Goal: Transaction & Acquisition: Purchase product/service

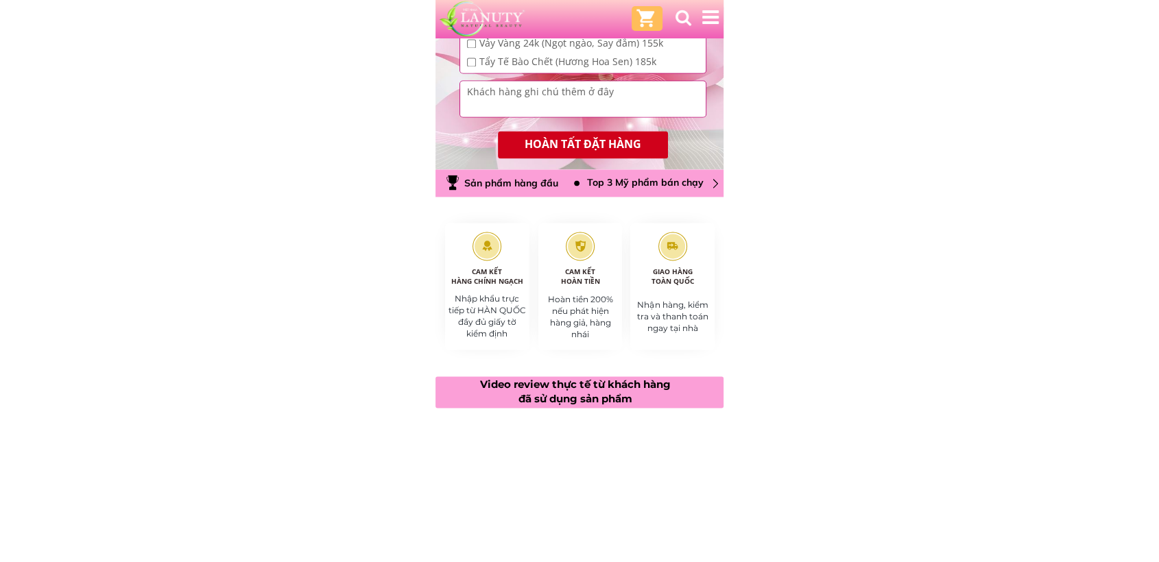
scroll to position [1828, 0]
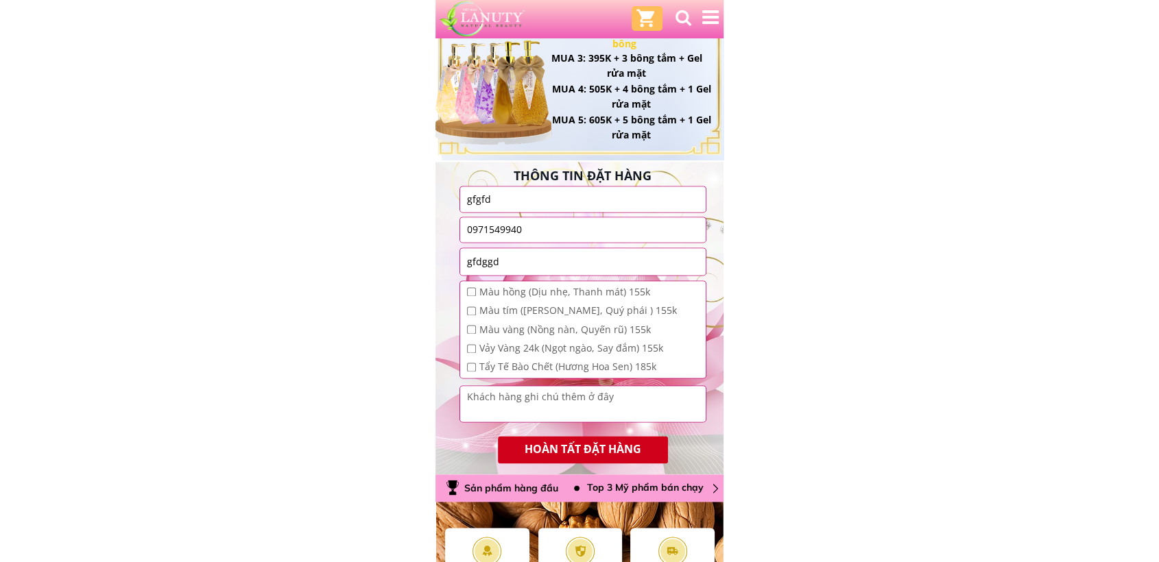
click at [468, 292] on input "checkbox" at bounding box center [471, 291] width 9 height 9
checkbox input "true"
click at [474, 309] on input "checkbox" at bounding box center [471, 310] width 9 height 9
checkbox input "true"
click at [475, 317] on div "Màu tím ([PERSON_NAME], Quý phái ) 155k" at bounding box center [572, 310] width 210 height 15
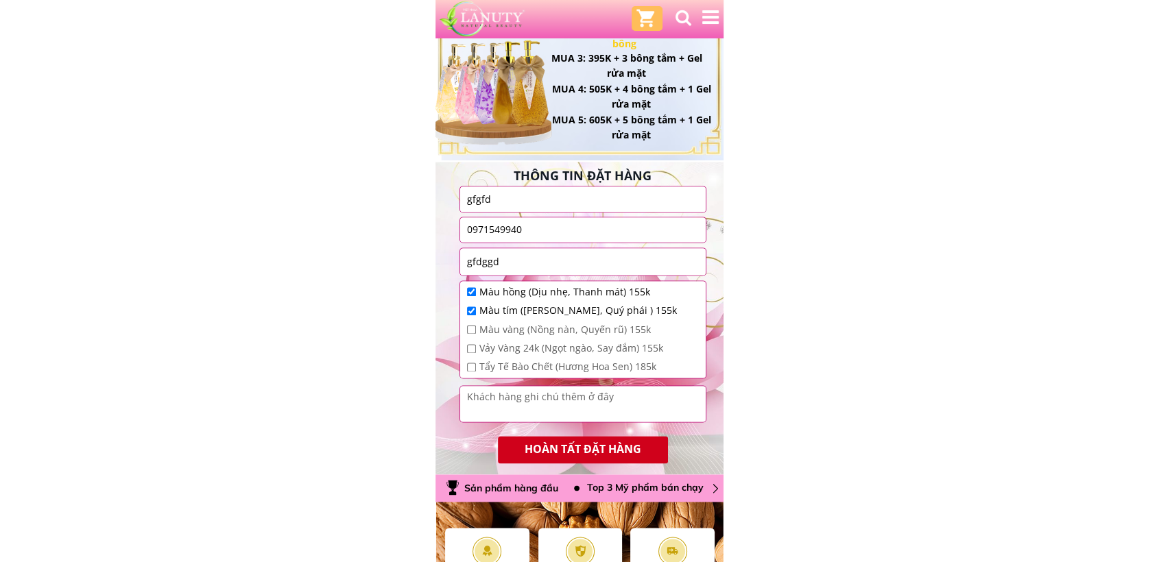
click at [475, 327] on input "checkbox" at bounding box center [471, 329] width 9 height 9
checkbox input "true"
click at [477, 341] on div "Vảy Vàng 24k (Ngọt ngào, Say đắm) 155k" at bounding box center [572, 348] width 210 height 15
click at [482, 361] on span "Tẩy Tế Bào Chết (Hương Hoa Sen) 185k" at bounding box center [577, 366] width 197 height 15
checkbox input "true"
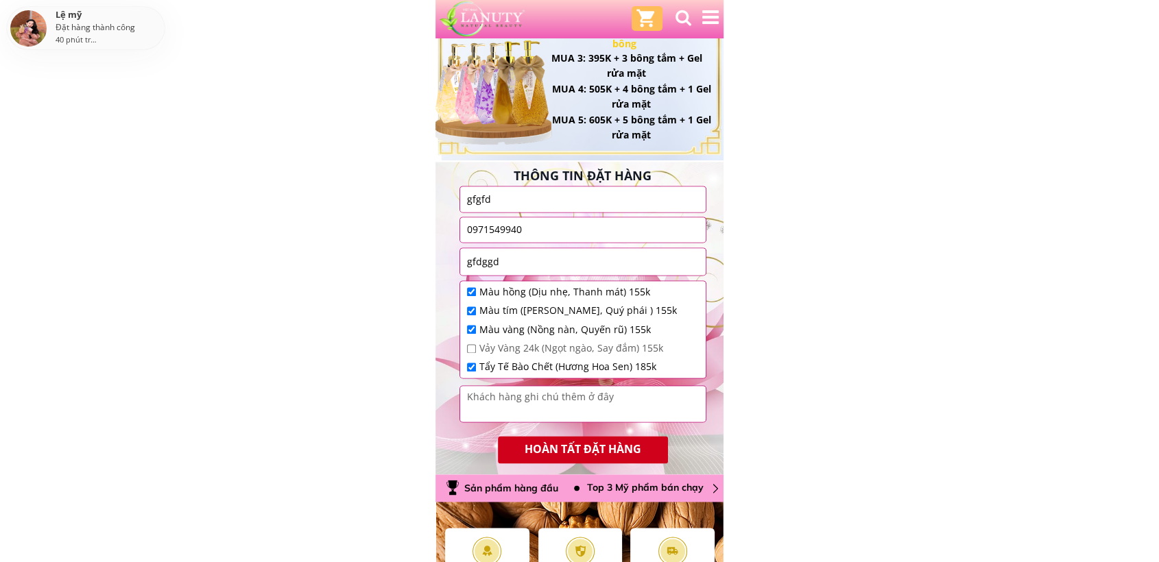
click at [474, 350] on input "checkbox" at bounding box center [471, 348] width 9 height 9
checkbox input "true"
click at [473, 332] on input "checkbox" at bounding box center [471, 329] width 9 height 9
checkbox input "false"
click at [473, 309] on input "checkbox" at bounding box center [471, 310] width 9 height 9
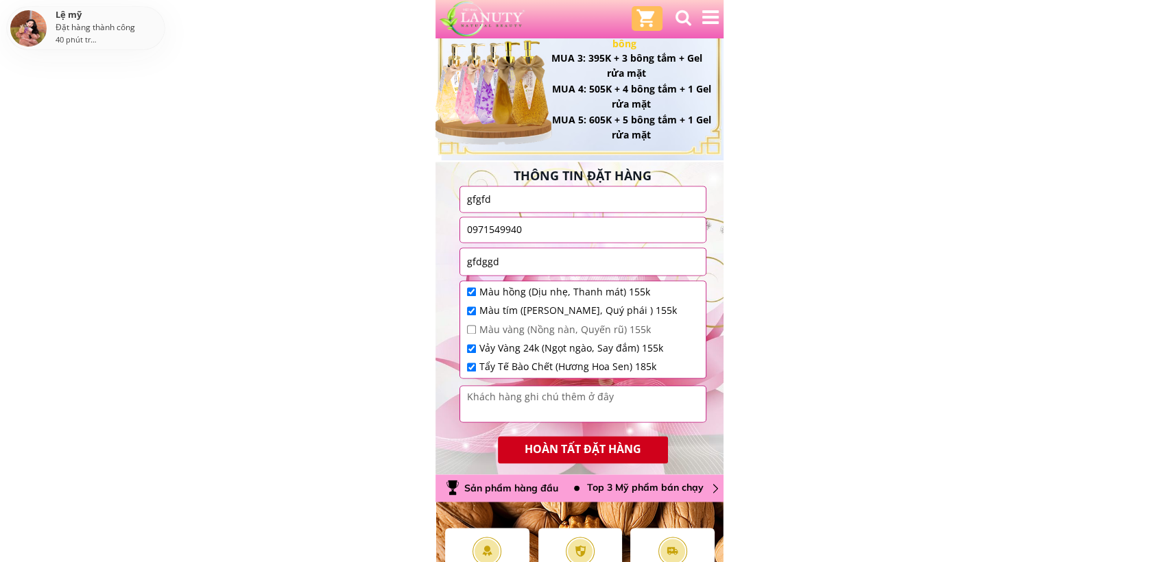
checkbox input "false"
click at [472, 293] on input "checkbox" at bounding box center [471, 291] width 9 height 9
checkbox input "false"
click at [474, 325] on input "checkbox" at bounding box center [471, 329] width 9 height 9
checkbox input "true"
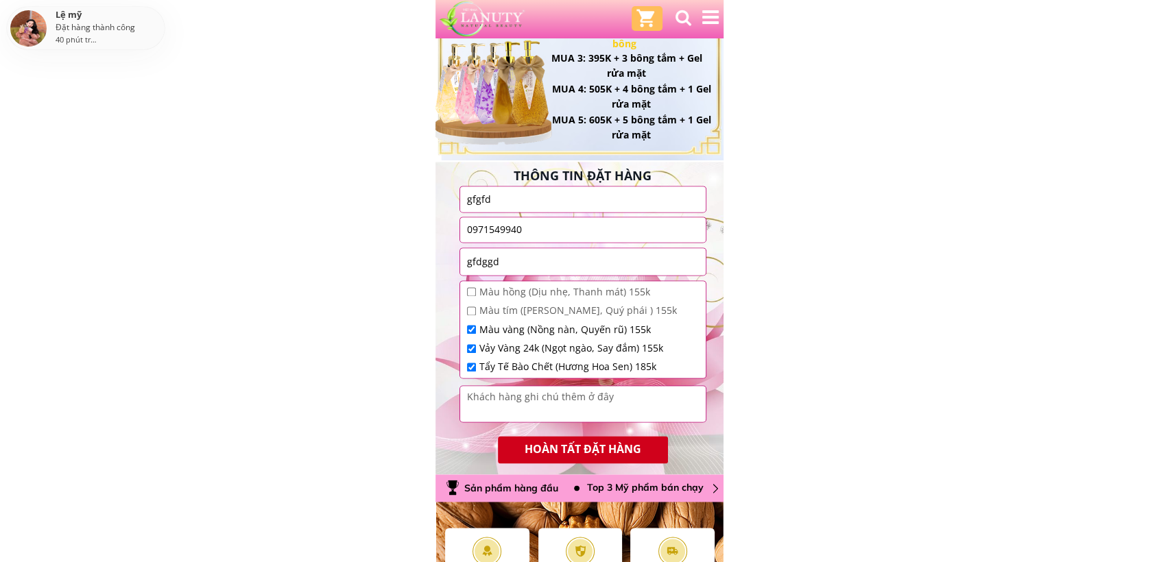
click at [472, 344] on input "checkbox" at bounding box center [471, 348] width 9 height 9
checkbox input "false"
click at [472, 370] on input "checkbox" at bounding box center [471, 367] width 9 height 9
checkbox input "false"
click at [470, 331] on div "Màu vàng (Nồng nàn, Quyến rũ) 155k" at bounding box center [572, 329] width 210 height 15
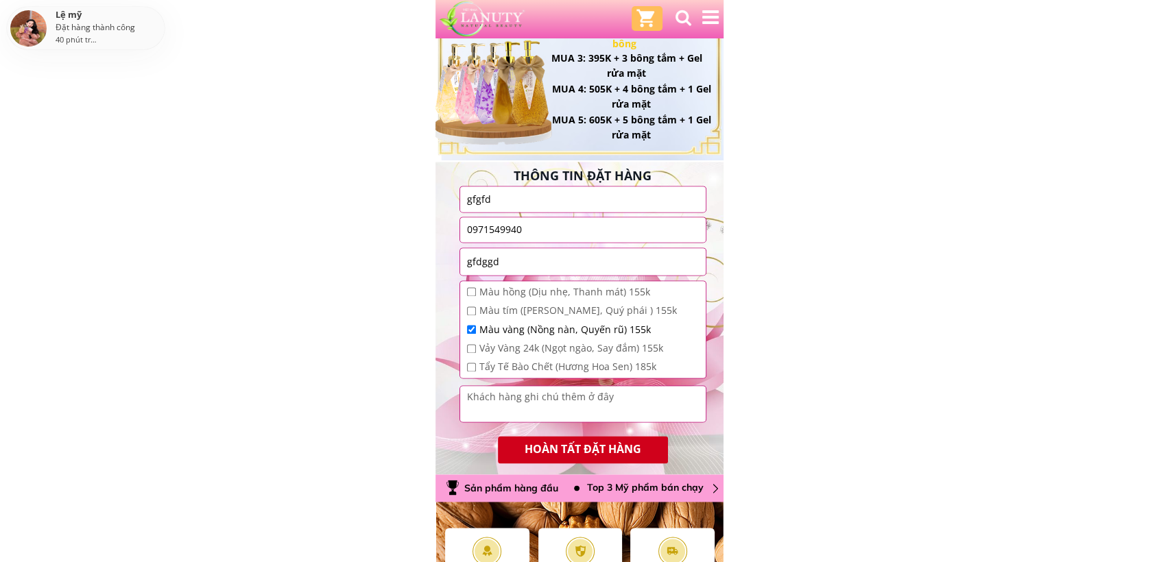
click at [470, 328] on input "checkbox" at bounding box center [471, 329] width 9 height 9
checkbox input "false"
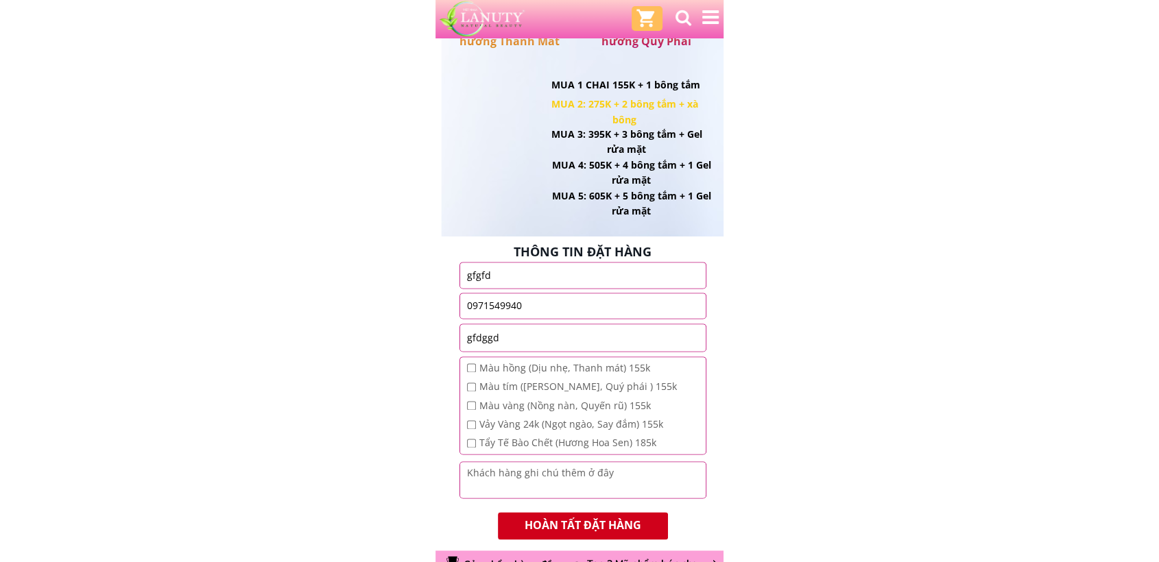
scroll to position [1904, 0]
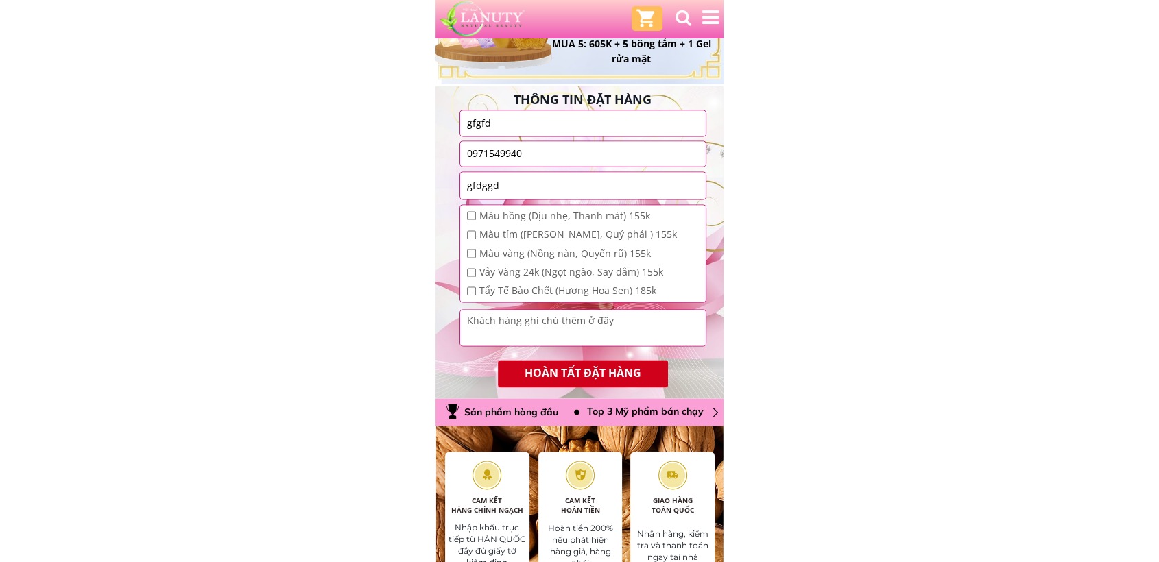
click at [473, 269] on input "checkbox" at bounding box center [471, 272] width 9 height 9
checkbox input "true"
click at [481, 306] on form "HOÀN TẤT ĐẶT HÀNG gfgfd 0971549940 gfdggd Màu hồng (Dịu nhẹ, Thanh mát) 155k Mà…" at bounding box center [582, 249] width 247 height 278
click at [516, 323] on textarea at bounding box center [582, 328] width 239 height 36
type textarea "1"
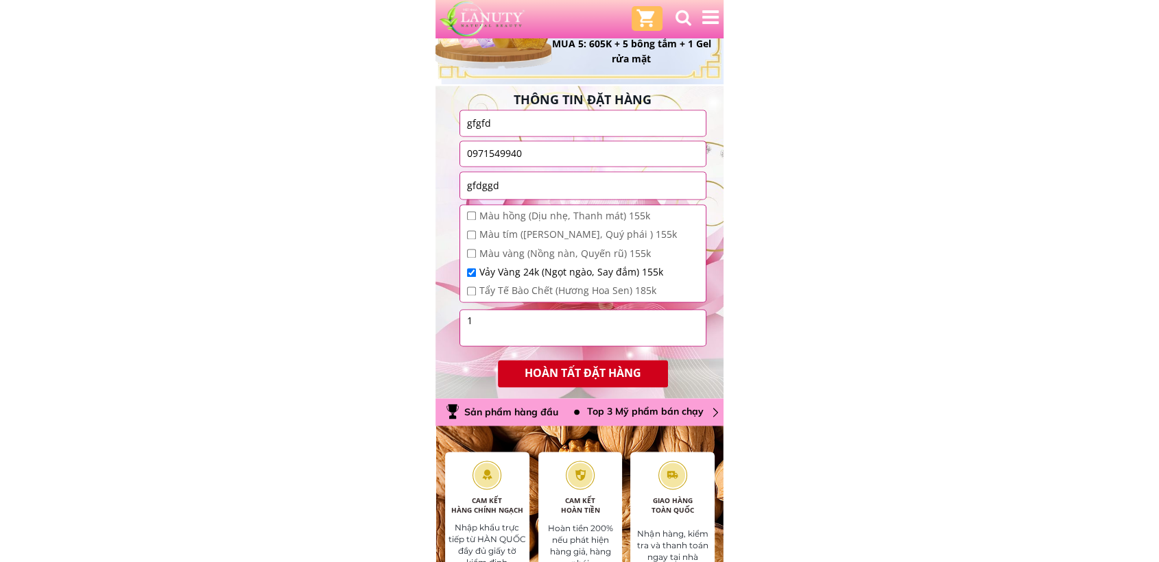
click at [583, 378] on div at bounding box center [579, 514] width 185 height 287
click at [597, 371] on div at bounding box center [579, 514] width 185 height 287
click at [592, 371] on div at bounding box center [579, 514] width 185 height 287
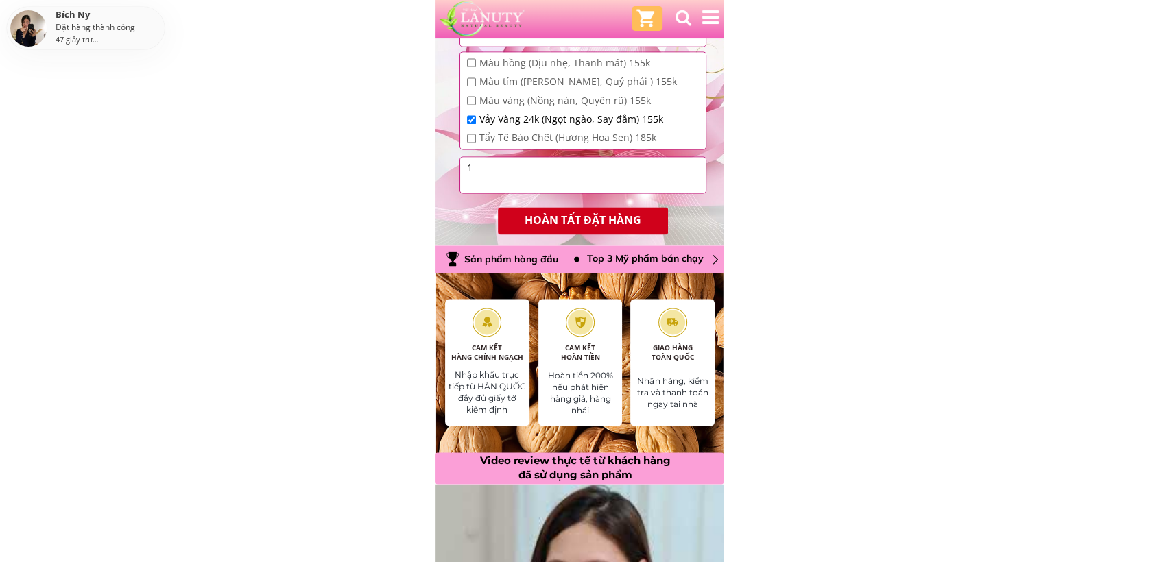
click at [614, 223] on div at bounding box center [579, 361] width 185 height 287
click at [549, 218] on div at bounding box center [579, 361] width 185 height 287
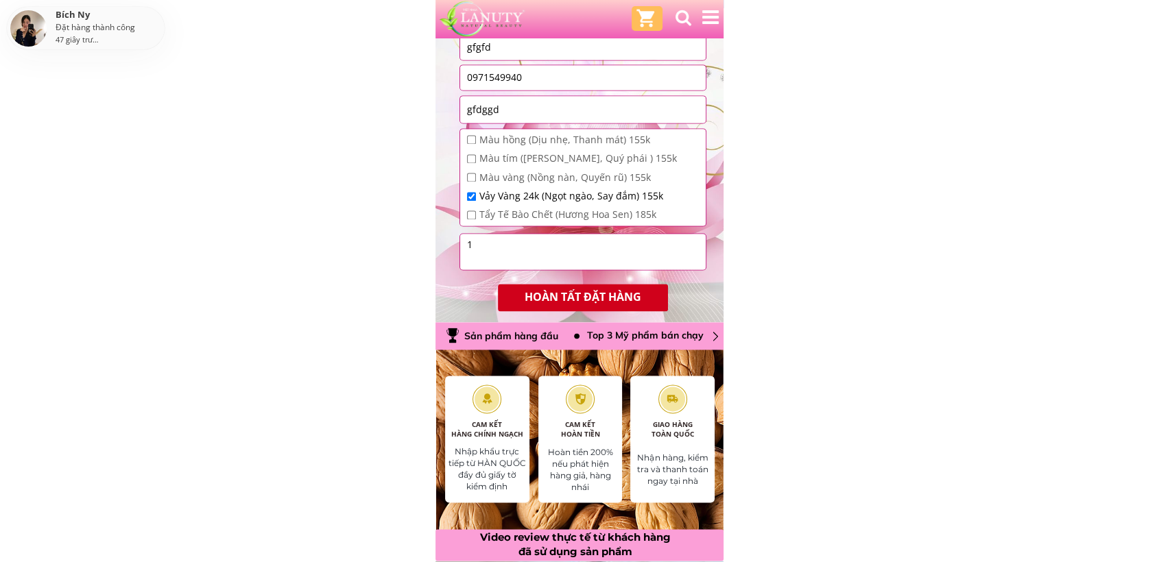
scroll to position [1904, 0]
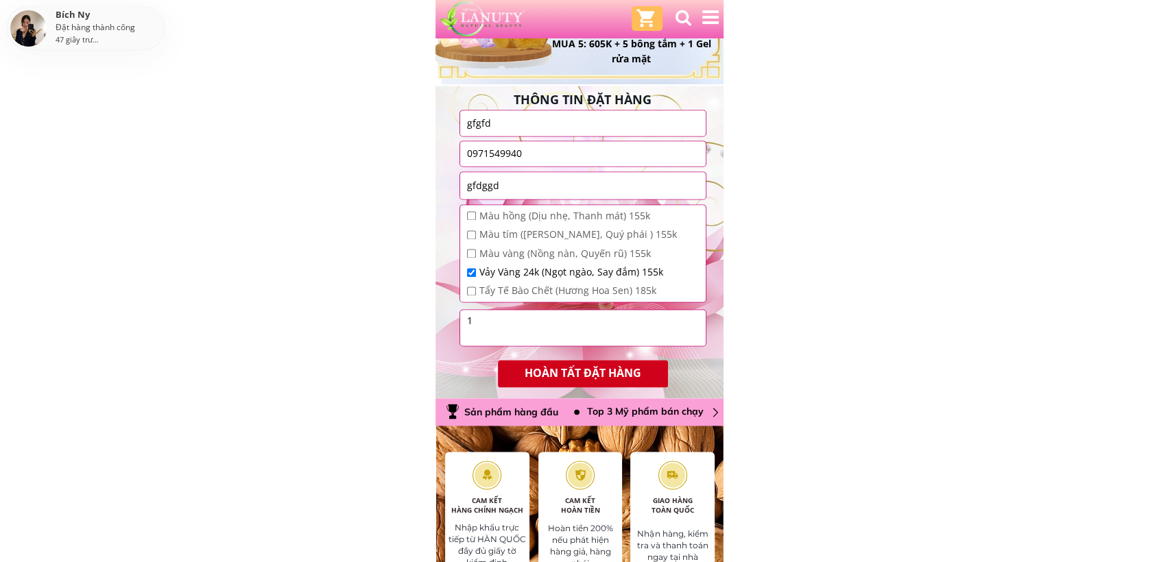
click at [536, 186] on input "gfdggd" at bounding box center [582, 185] width 239 height 26
type input "sầ12312312"
click at [601, 378] on div at bounding box center [579, 514] width 185 height 287
click at [603, 365] on p "HOÀN TẤT ĐẶT HÀNG" at bounding box center [583, 373] width 171 height 27
